Goal: Task Accomplishment & Management: Manage account settings

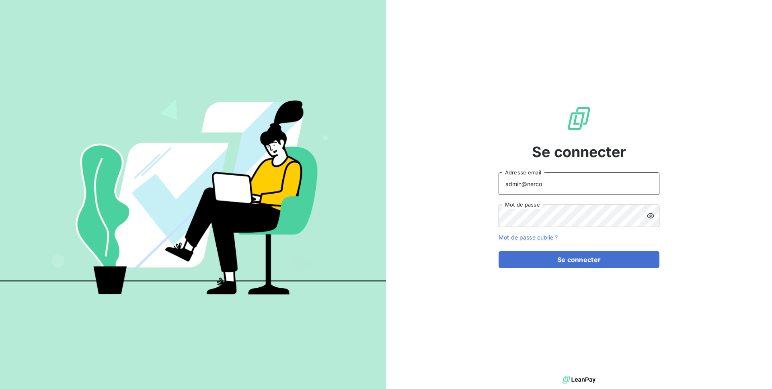
click at [551, 189] on input "admin@nerco" at bounding box center [578, 183] width 161 height 23
type input "admin@optima"
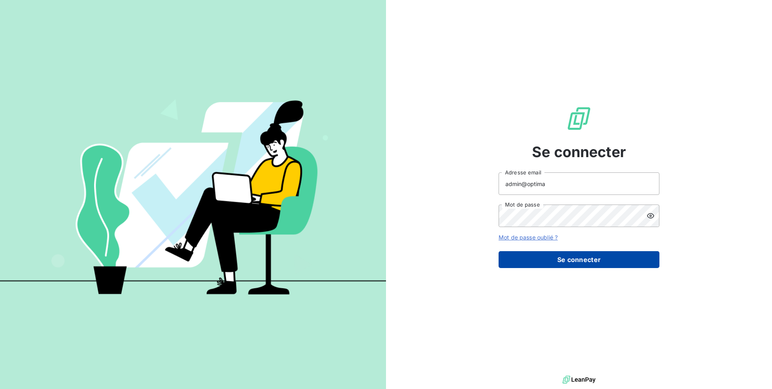
click at [564, 263] on button "Se connecter" at bounding box center [578, 259] width 161 height 17
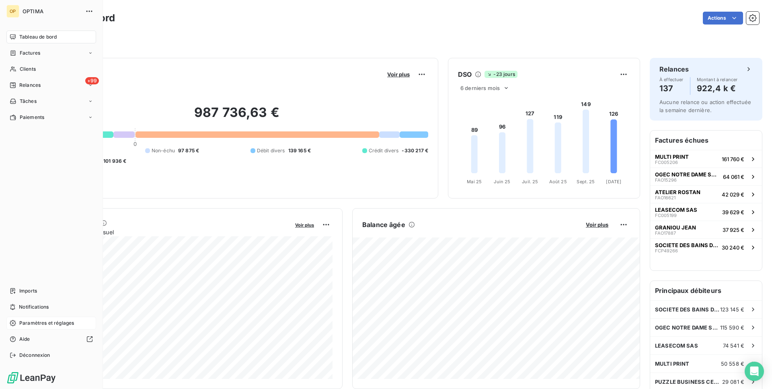
click at [45, 322] on span "Paramètres et réglages" at bounding box center [46, 323] width 55 height 7
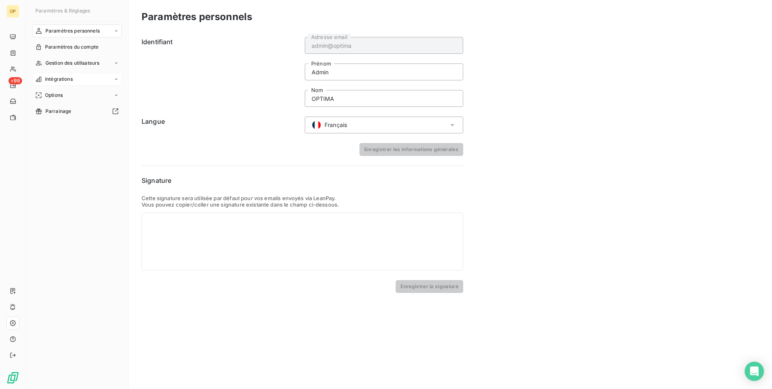
click at [86, 79] on div "Intégrations" at bounding box center [77, 79] width 90 height 13
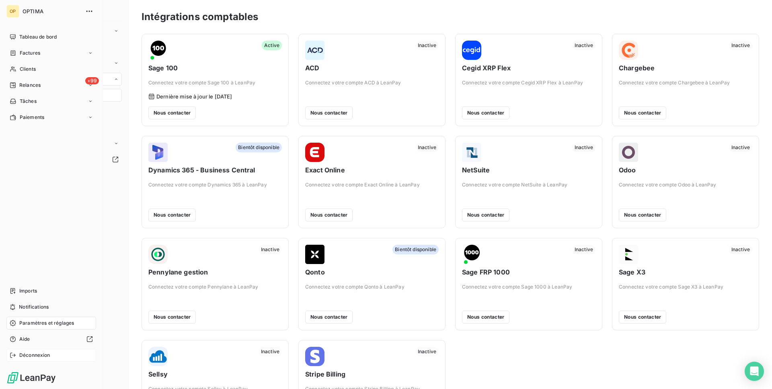
click at [25, 354] on span "Déconnexion" at bounding box center [34, 355] width 31 height 7
